Goal: Transaction & Acquisition: Purchase product/service

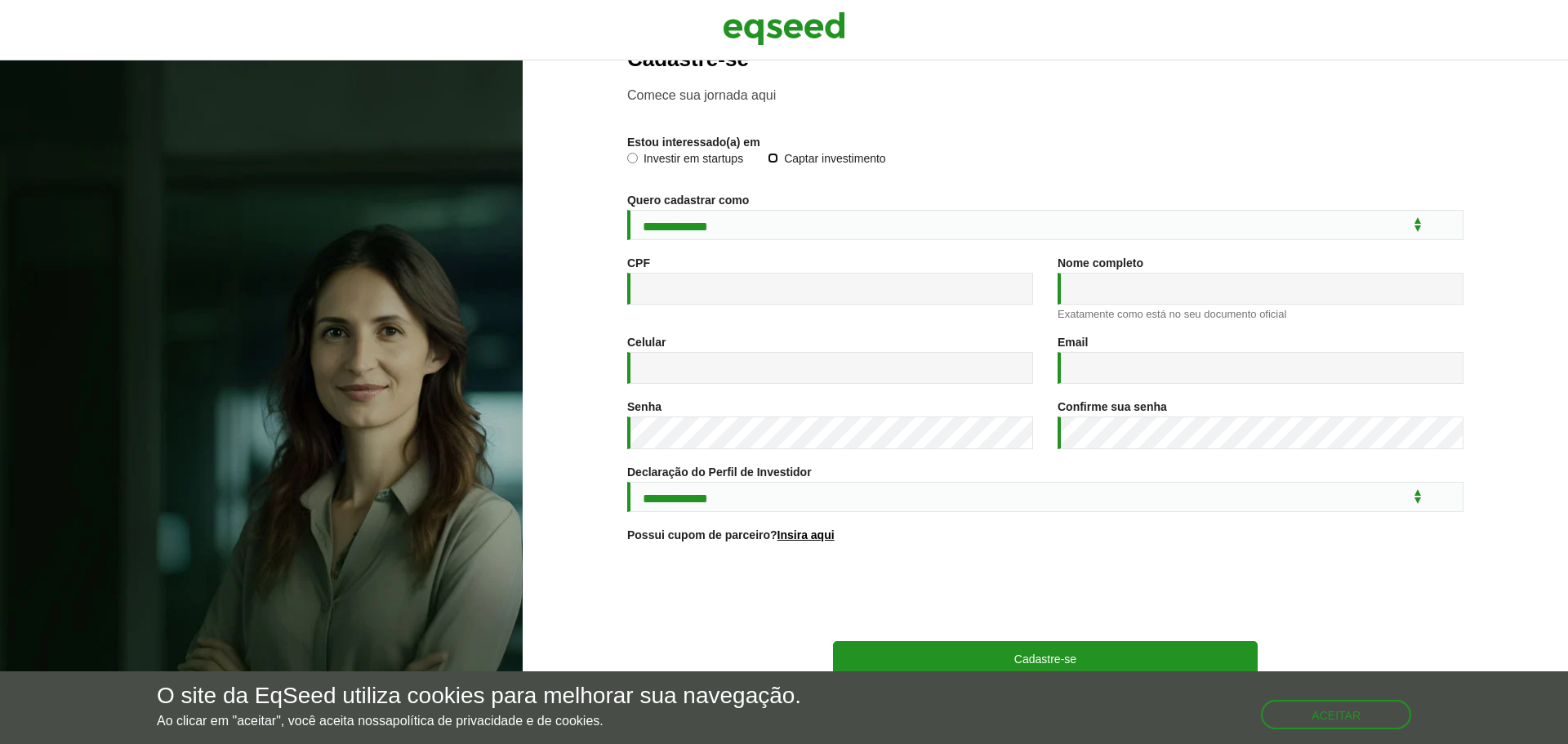
scroll to position [82, 0]
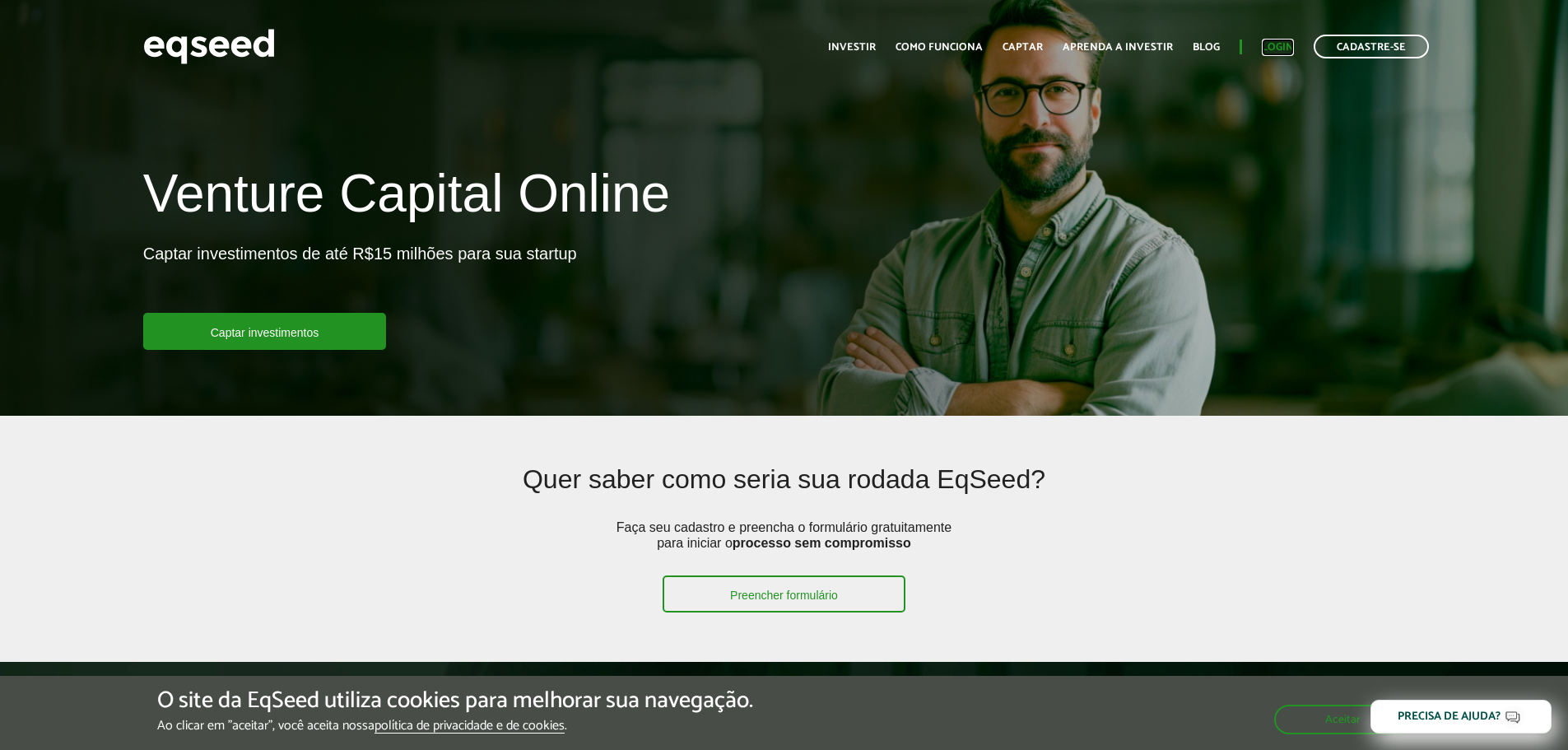
click at [1278, 48] on link "Login" at bounding box center [1278, 48] width 32 height 11
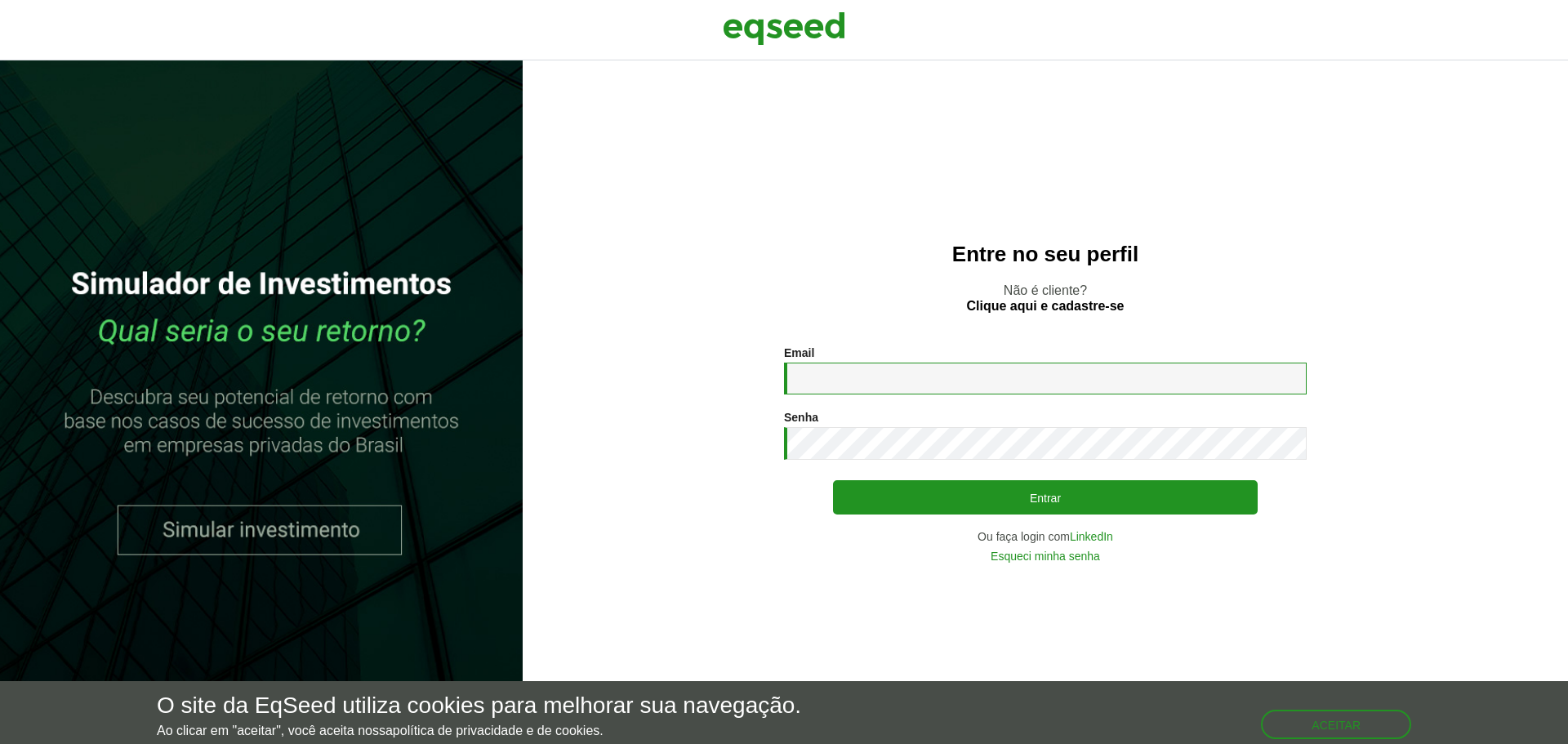
click at [884, 381] on input "Email *" at bounding box center [1045, 378] width 522 height 32
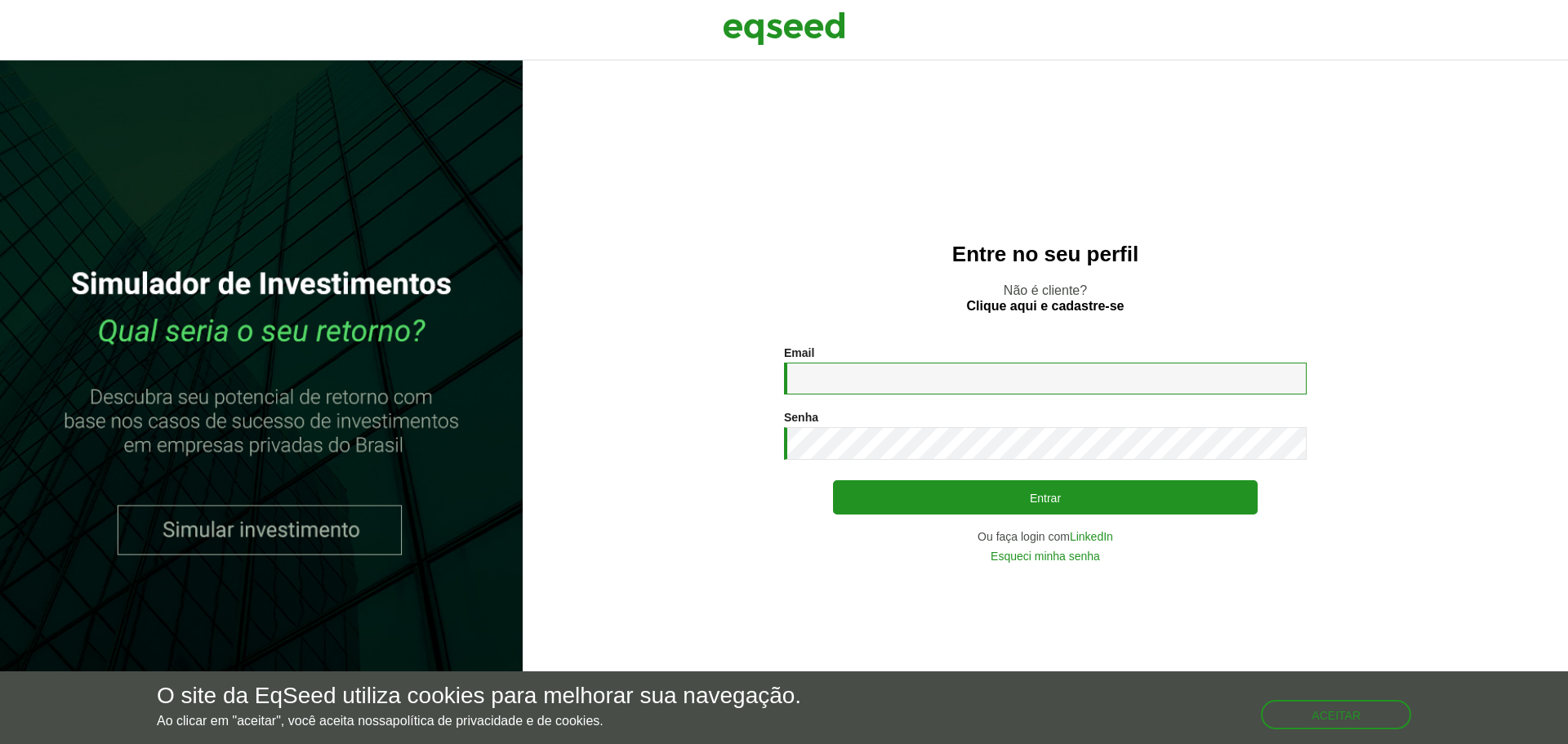
type input "**********"
click at [988, 479] on div "**********" at bounding box center [1045, 453] width 522 height 215
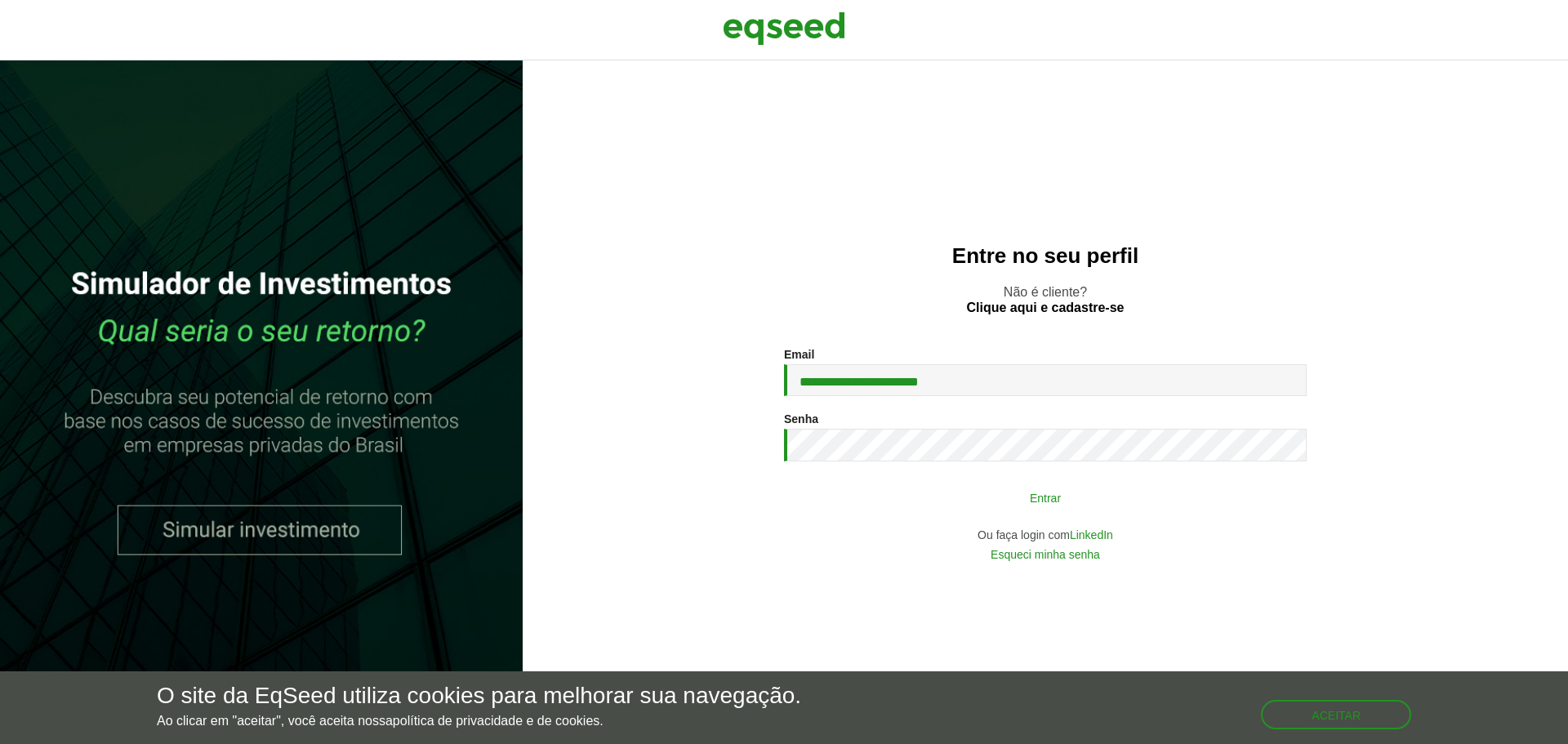
click at [993, 492] on button "Entrar" at bounding box center [1045, 497] width 424 height 31
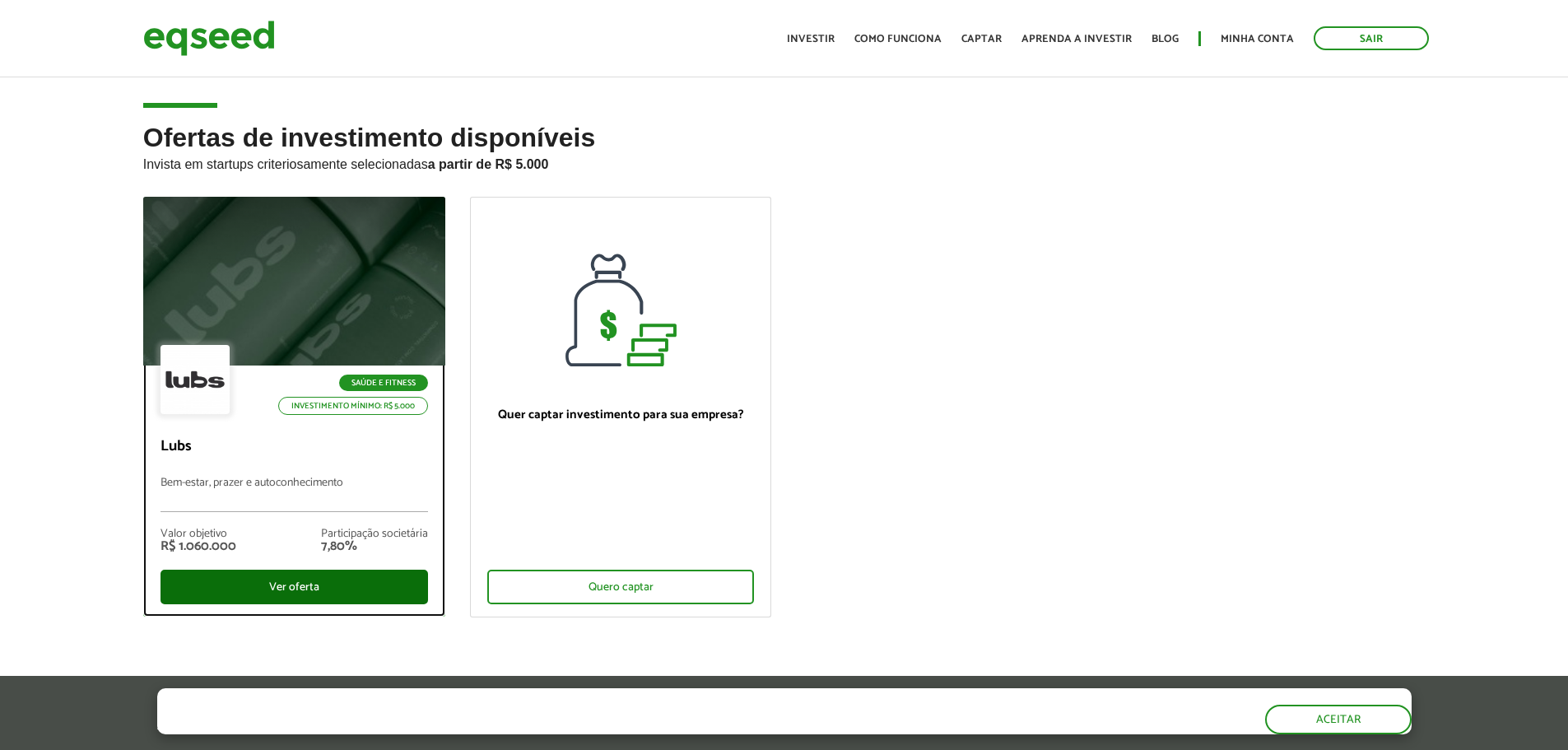
click at [308, 575] on div "Ver oferta" at bounding box center [294, 587] width 267 height 35
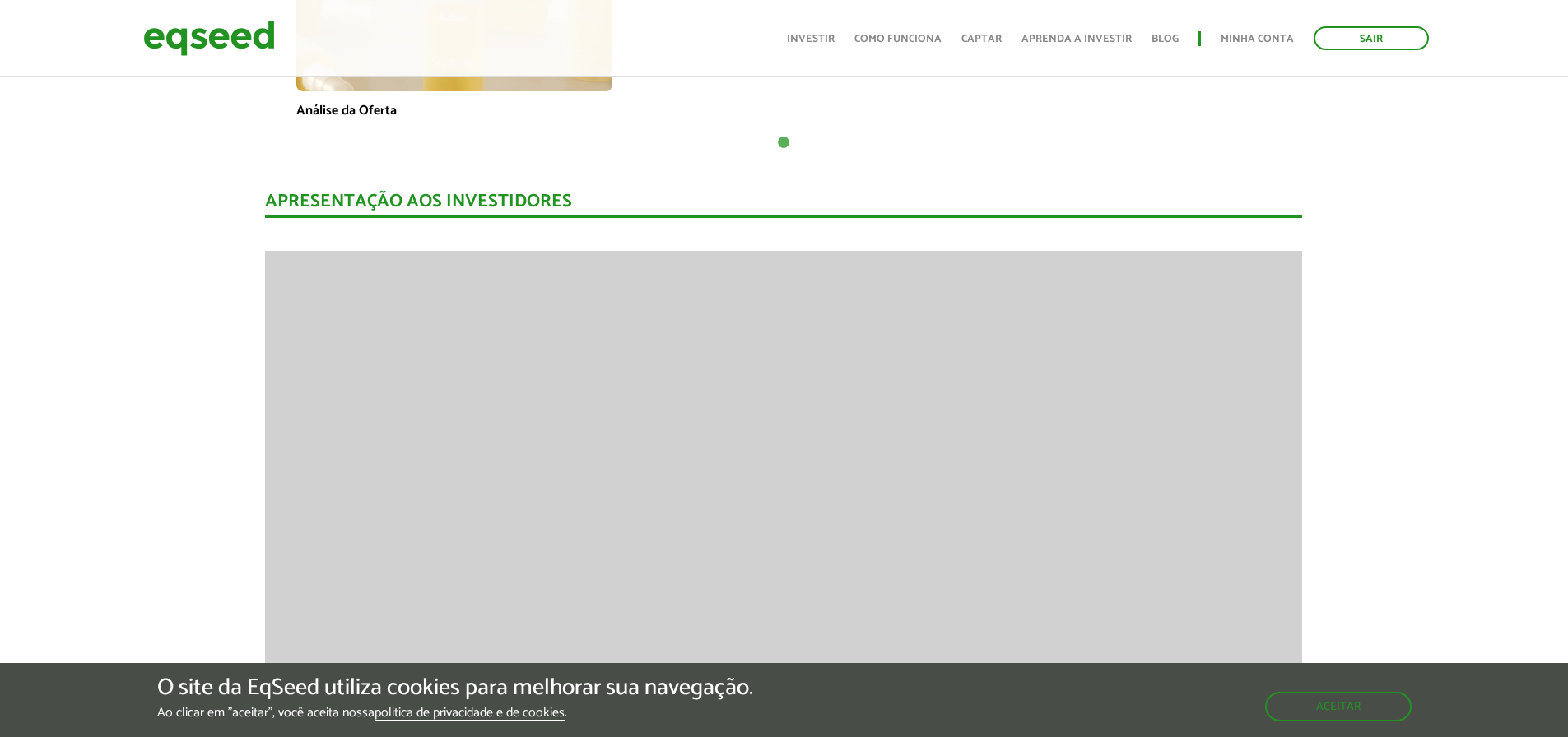
scroll to position [1399, 0]
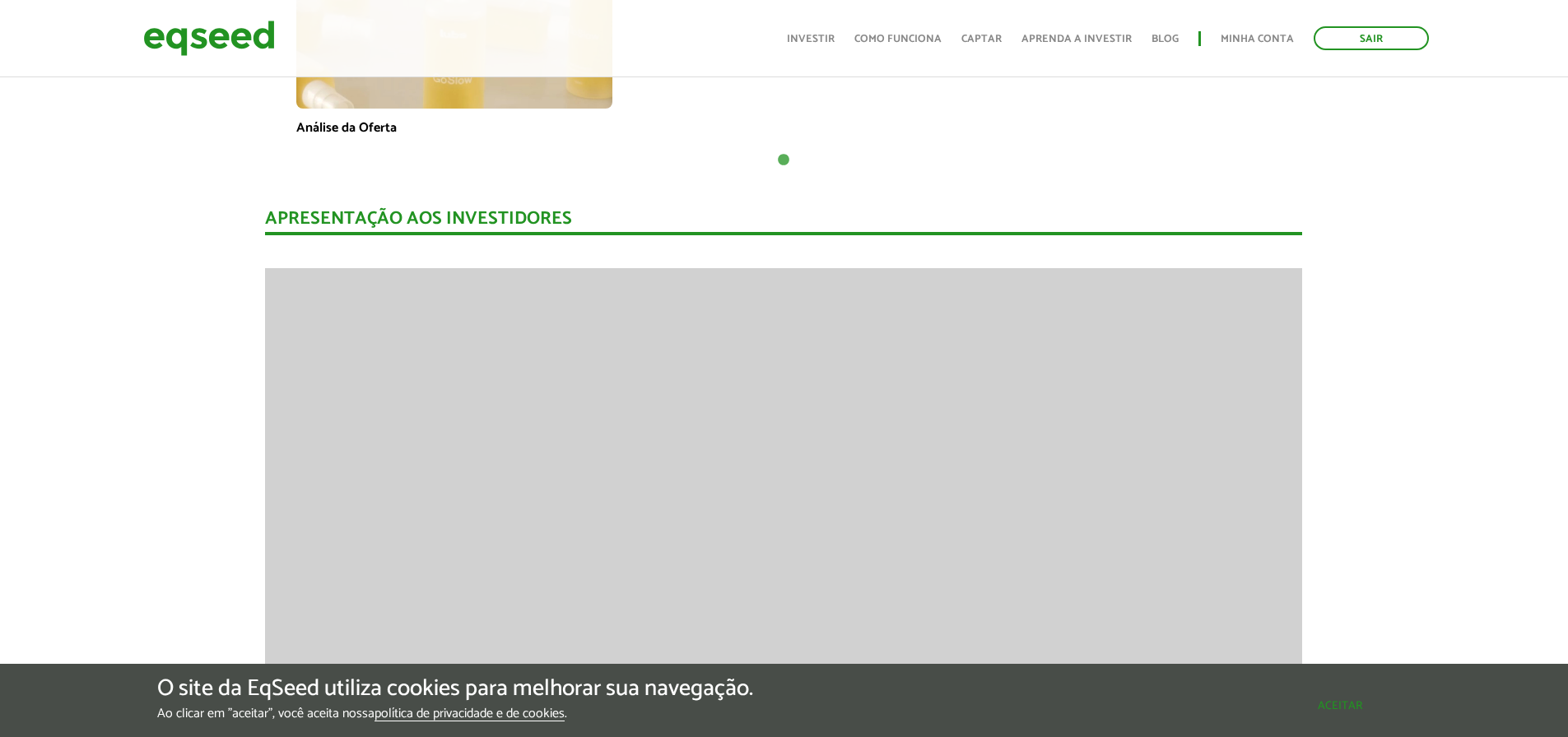
click at [1337, 709] on button "Aceitar" at bounding box center [1340, 706] width 143 height 27
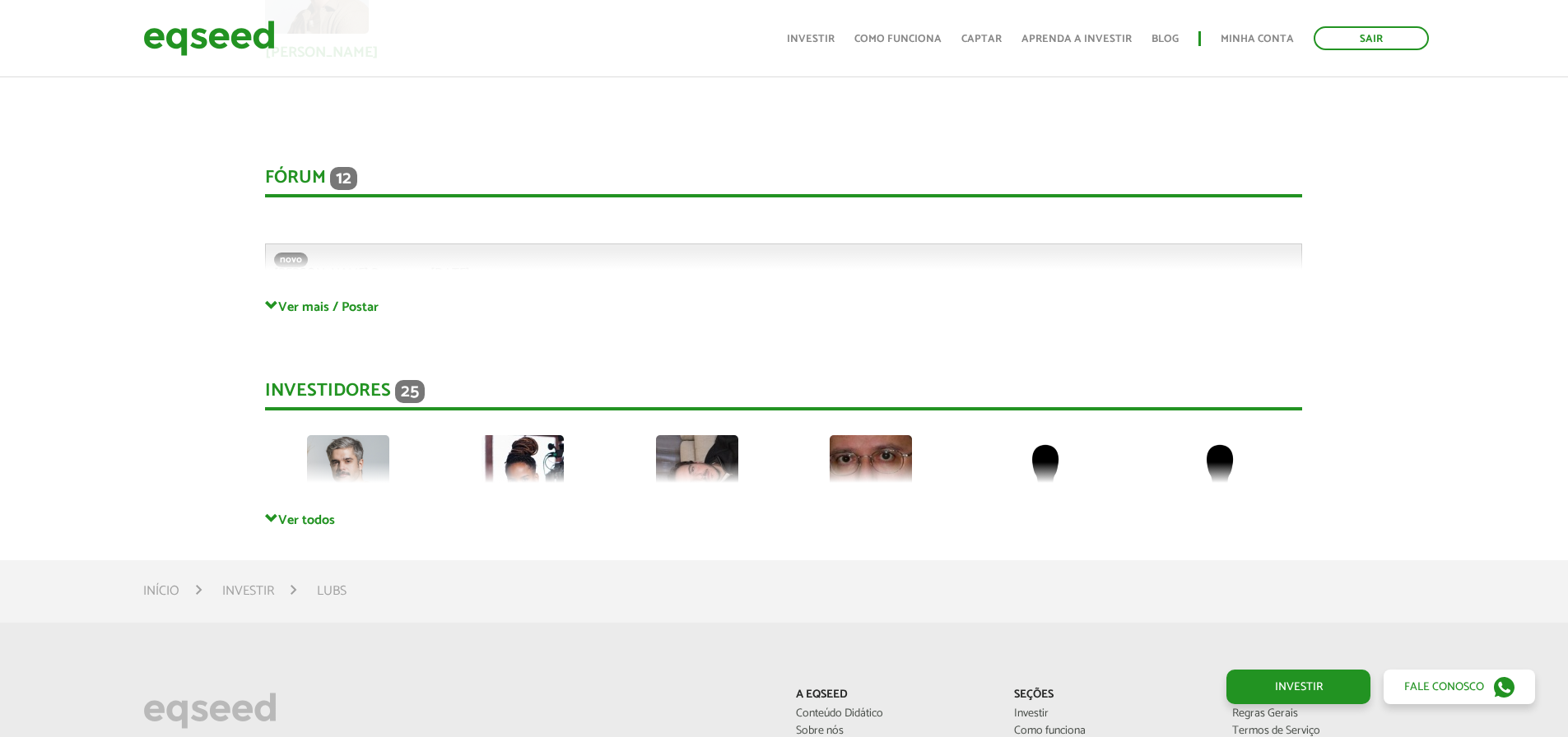
scroll to position [3867, 0]
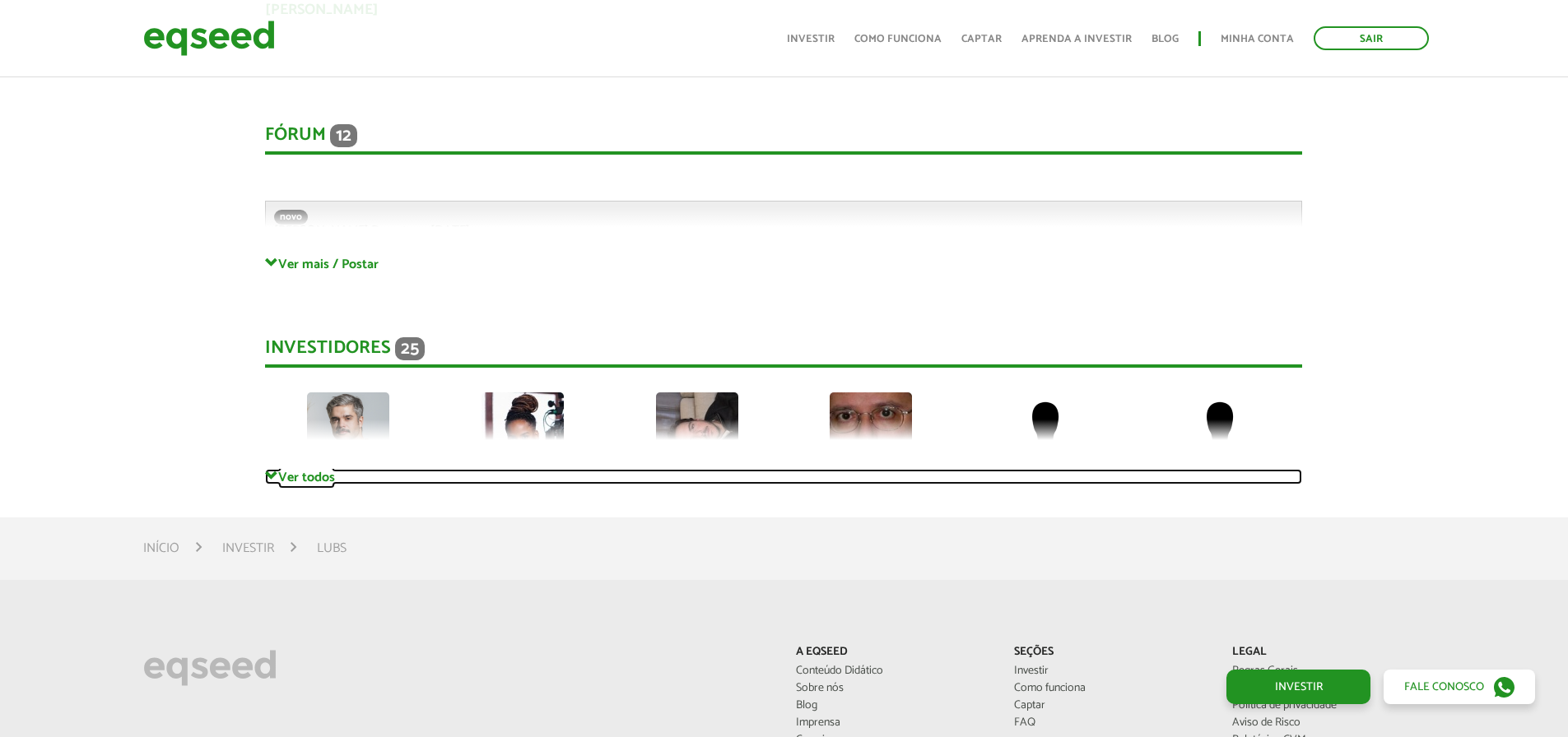
click at [326, 469] on link "Ver todos" at bounding box center [783, 476] width 1037 height 16
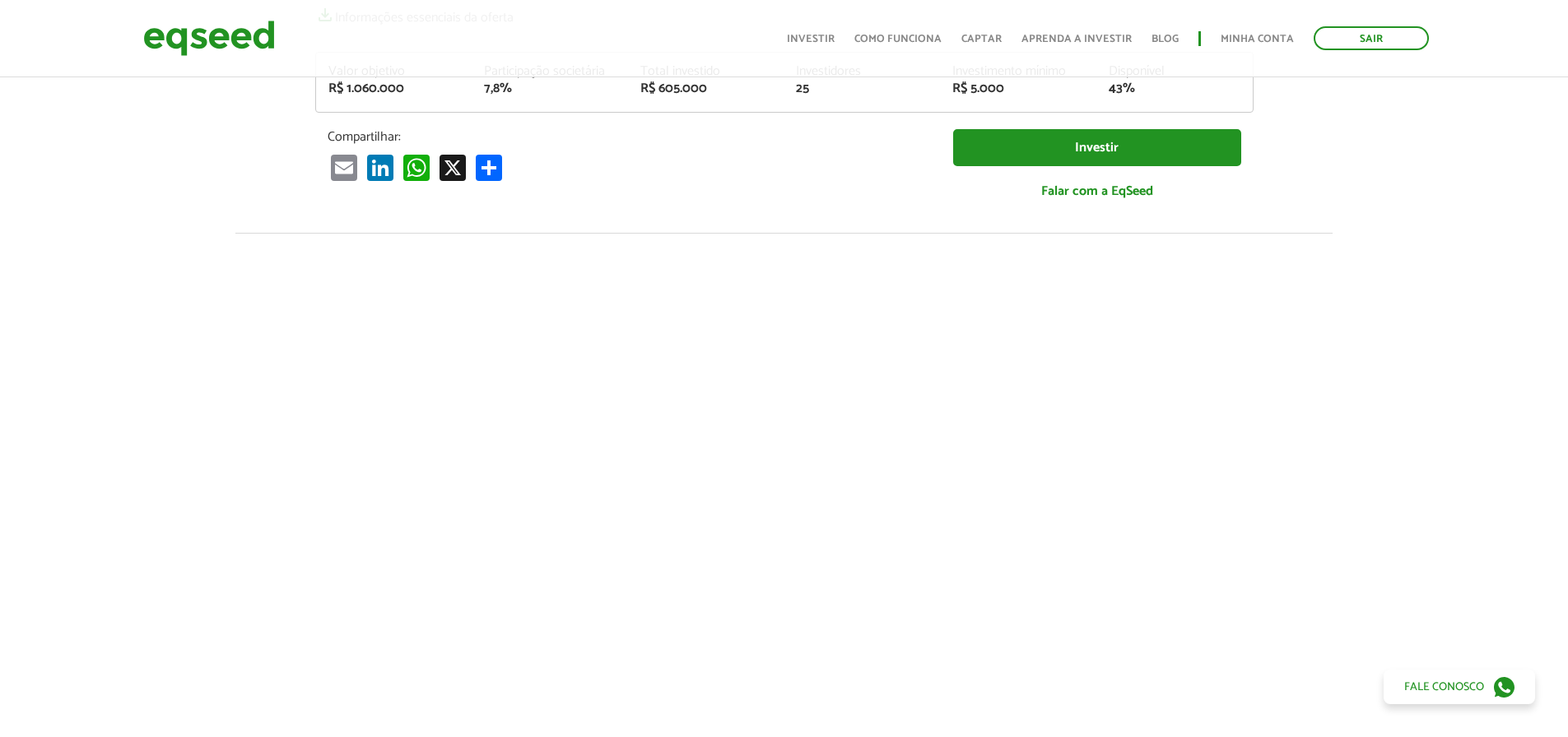
scroll to position [0, 0]
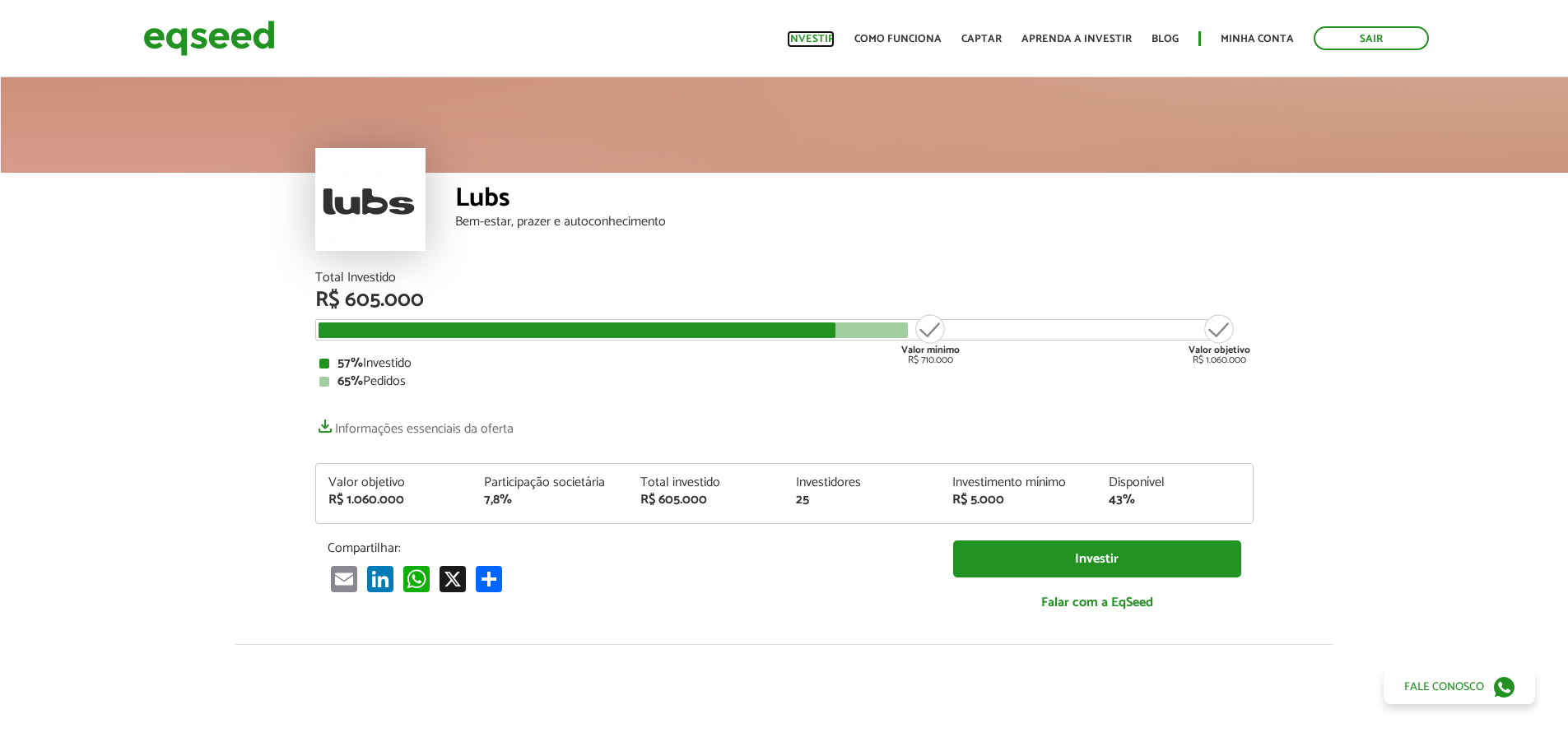
click at [827, 43] on link "Investir" at bounding box center [811, 39] width 48 height 11
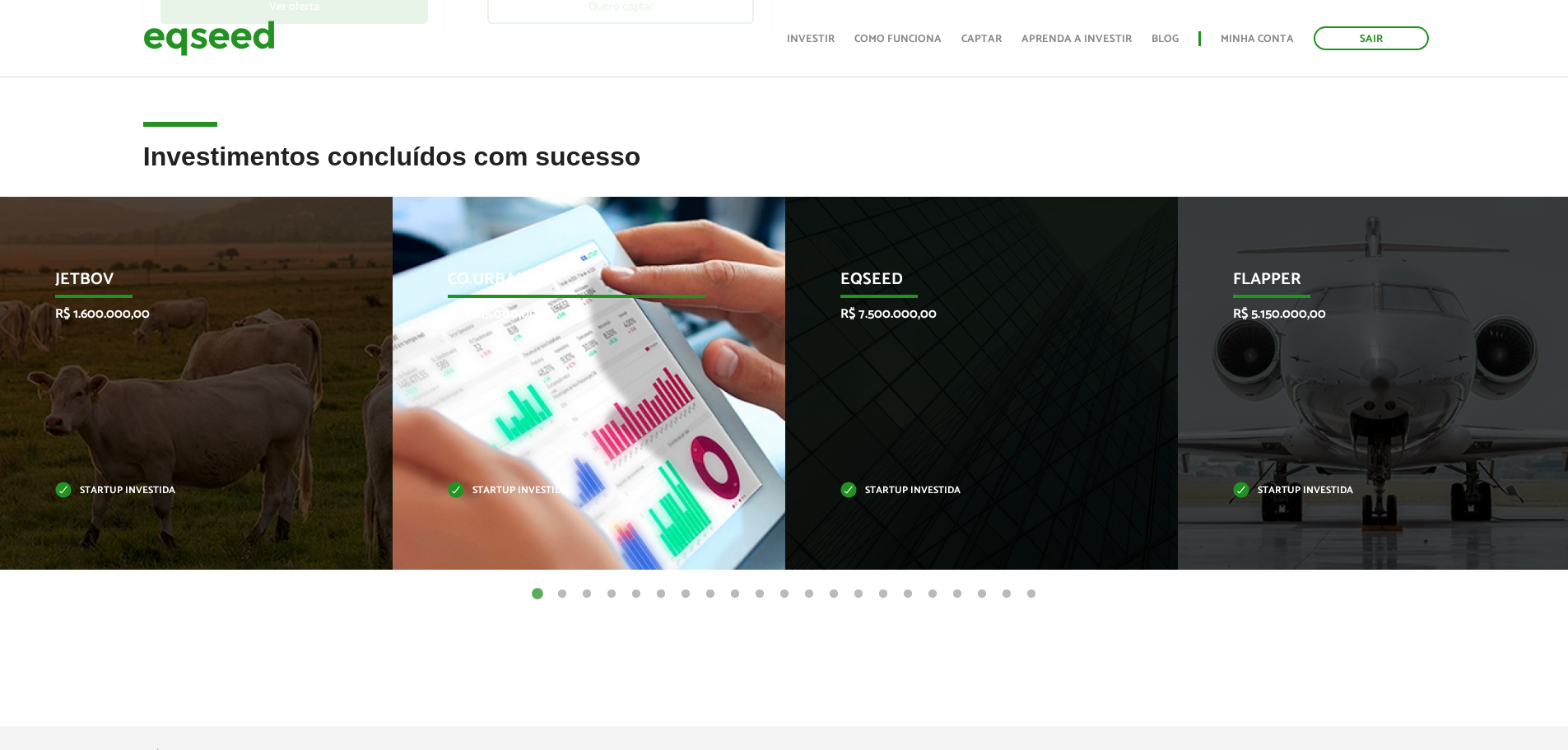
scroll to position [658, 0]
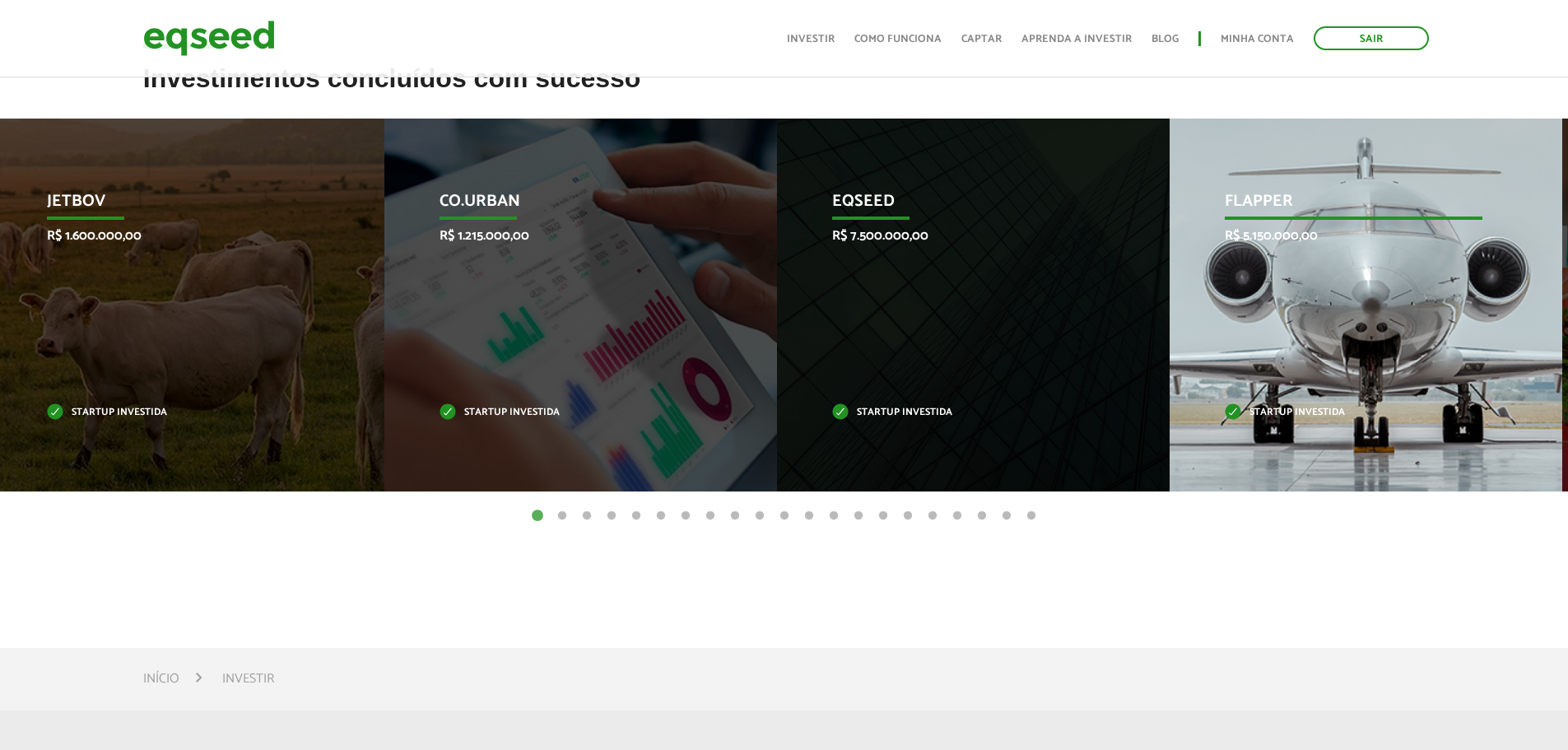
drag, startPoint x: 1397, startPoint y: 392, endPoint x: 518, endPoint y: 418, distance: 879.4
click at [1170, 416] on div "Flapper R$ 5.150.000,00 Startup investida" at bounding box center [1354, 304] width 368 height 373
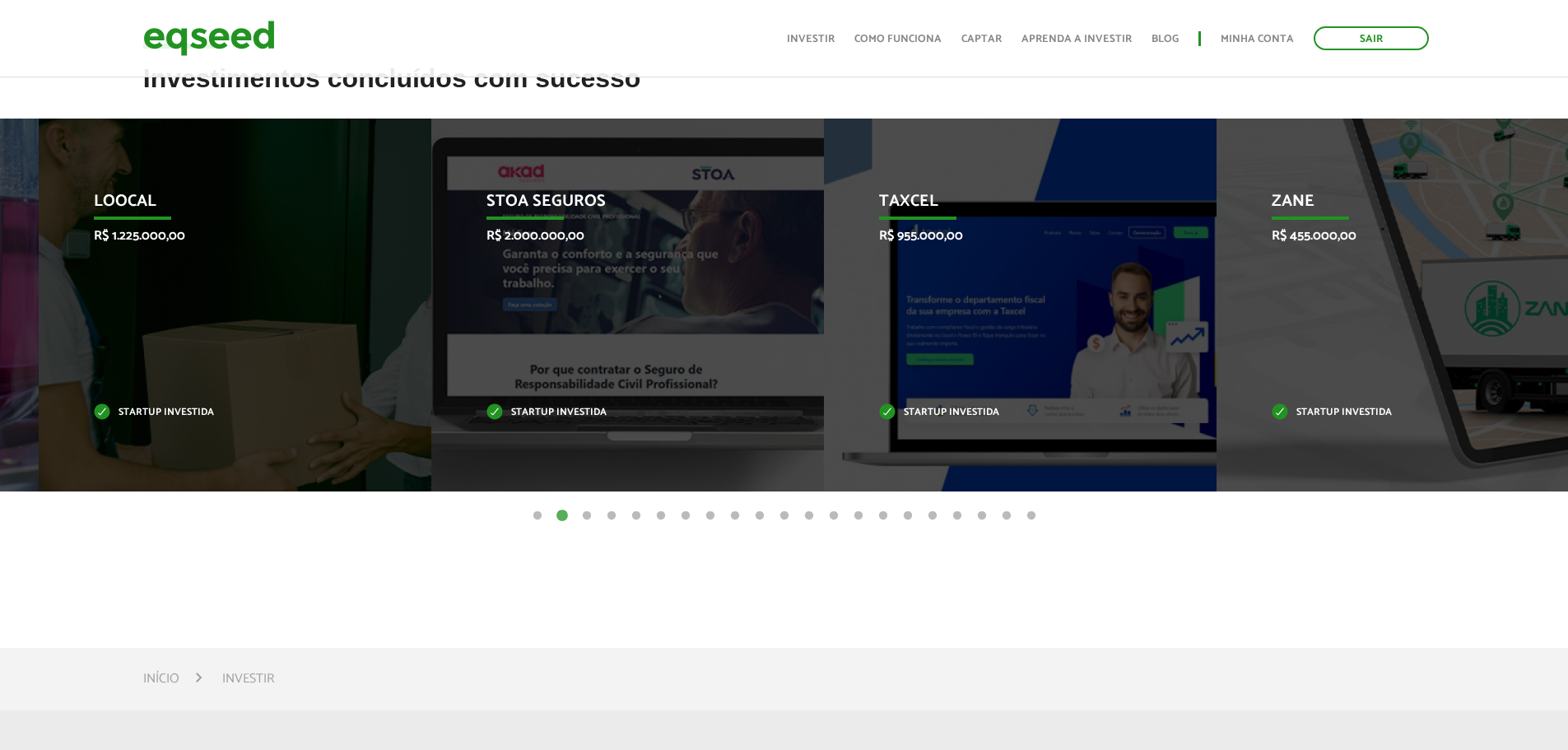
drag, startPoint x: 833, startPoint y: 401, endPoint x: 489, endPoint y: 421, distance: 344.6
click at [498, 418] on div "STOA Seguros R$ 2.000.000,00 Startup investida" at bounding box center [615, 304] width 368 height 373
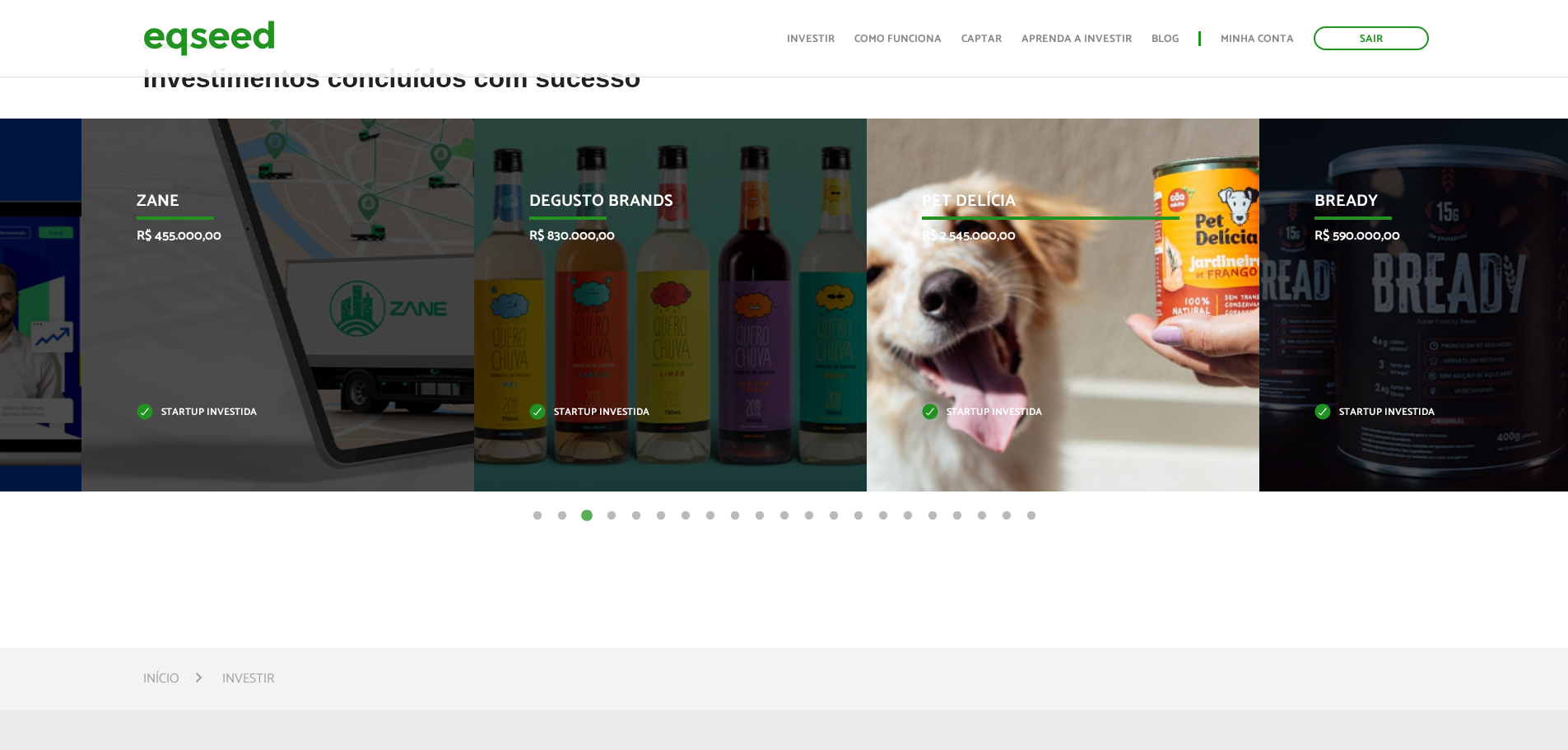
drag, startPoint x: 890, startPoint y: 408, endPoint x: 428, endPoint y: 419, distance: 462.1
click at [866, 419] on div "Pet Delícia R$ 2.545.000,00 Startup investida" at bounding box center [1051, 304] width 368 height 373
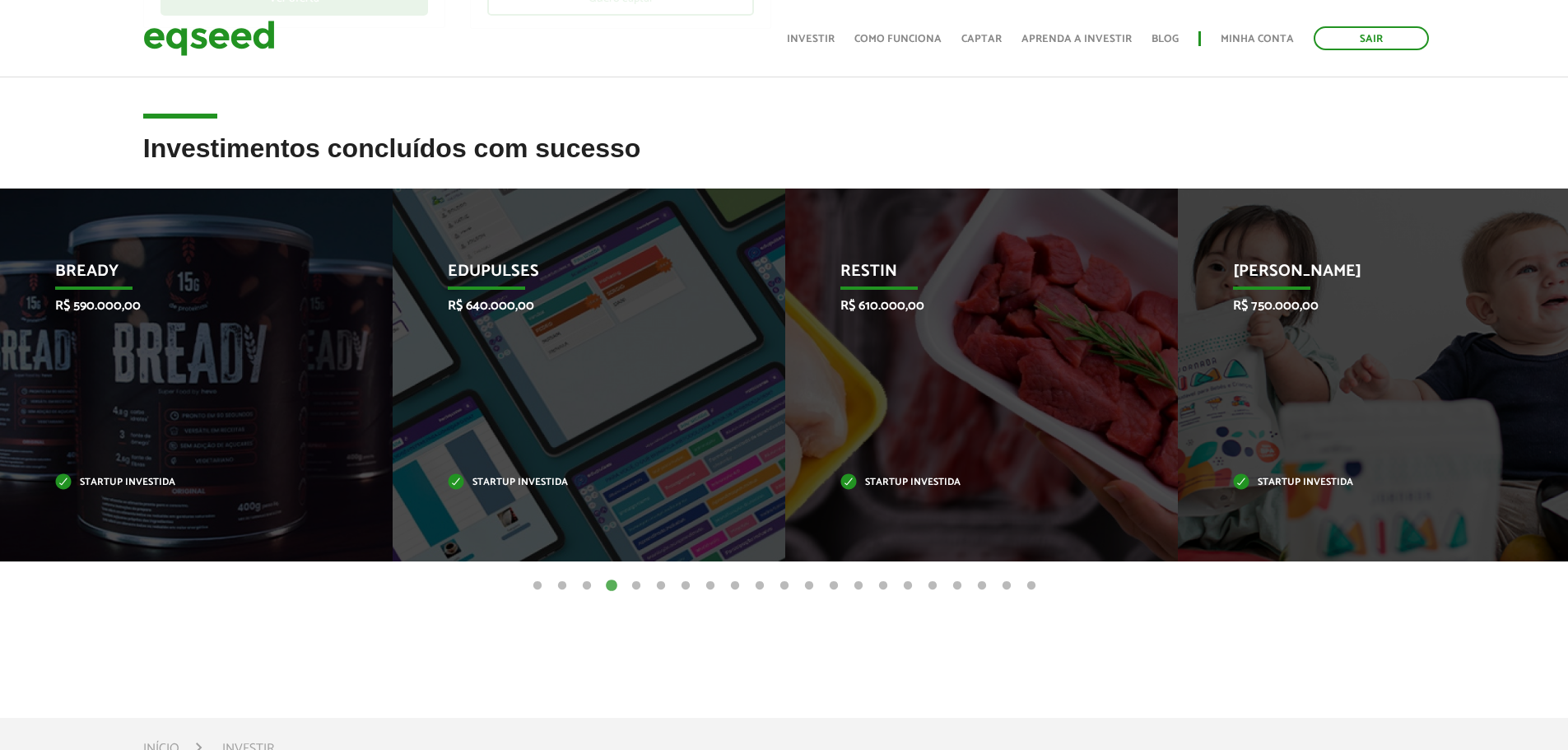
scroll to position [576, 0]
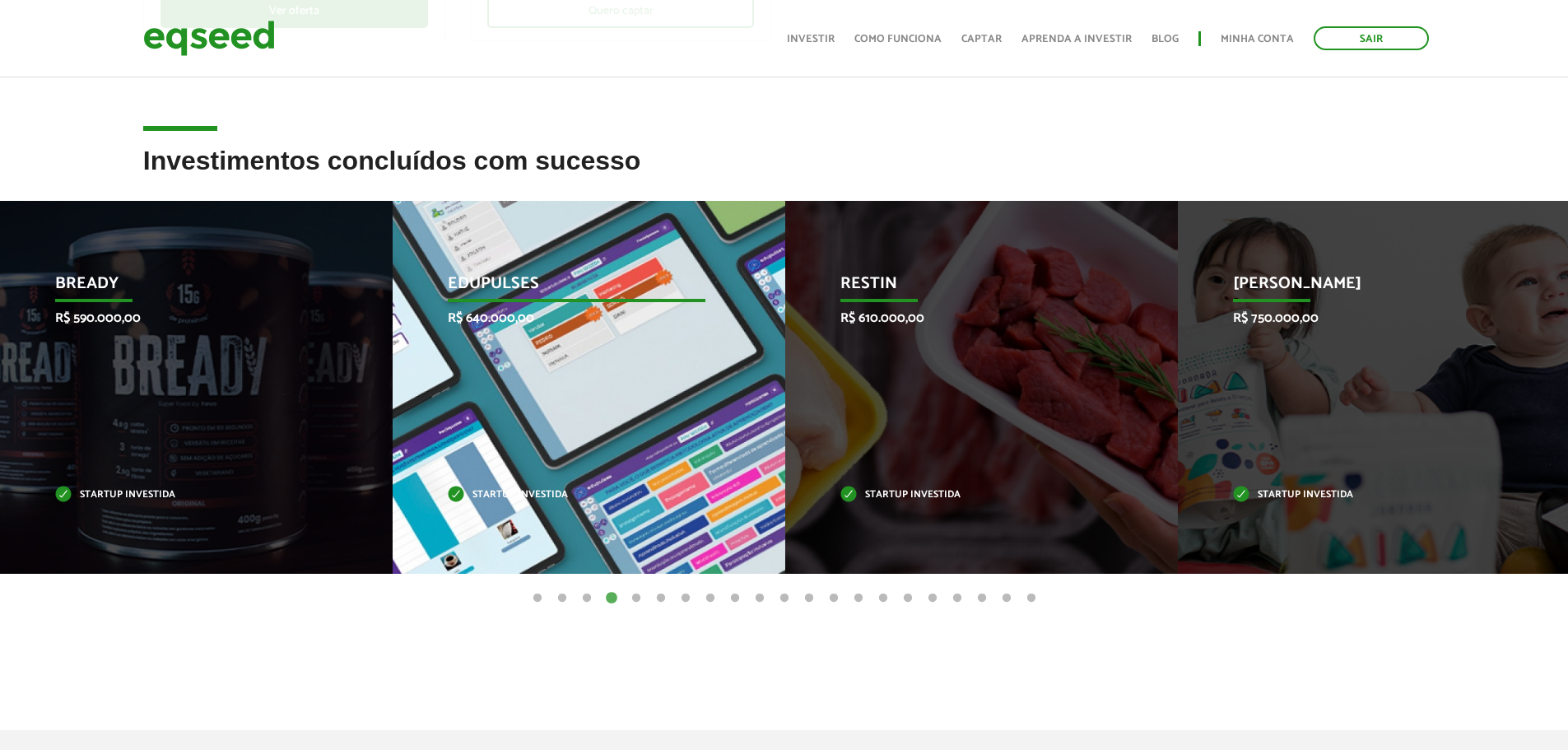
click at [663, 443] on div "Edupulses R$ 640.000,00 Startup investida" at bounding box center [577, 386] width 368 height 373
click at [494, 284] on p "Edupulses" at bounding box center [576, 288] width 257 height 28
